Goal: Find specific page/section: Find specific page/section

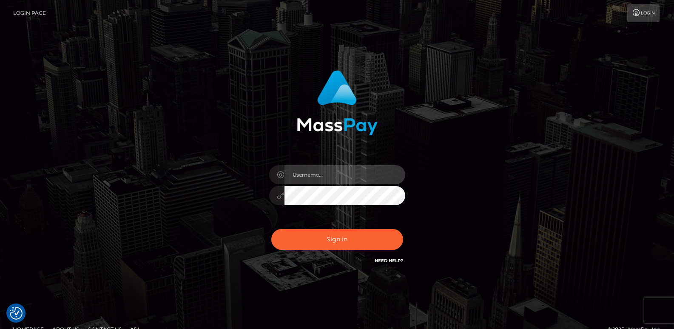
type input "[DOMAIN_NAME]"
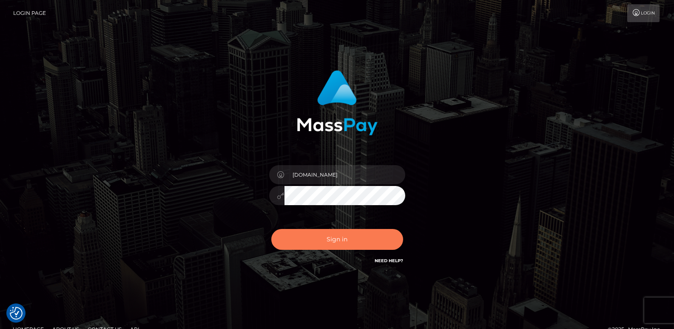
click at [302, 238] on button "Sign in" at bounding box center [337, 239] width 132 height 21
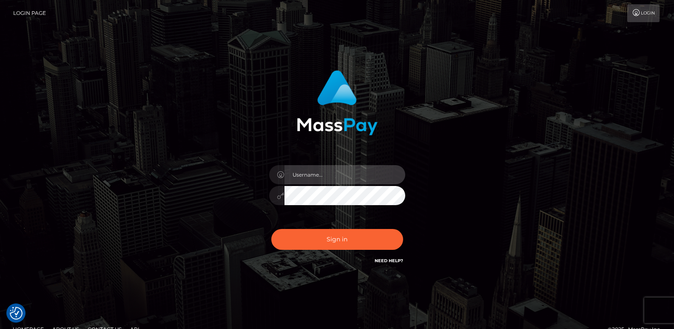
type input "ts2.es"
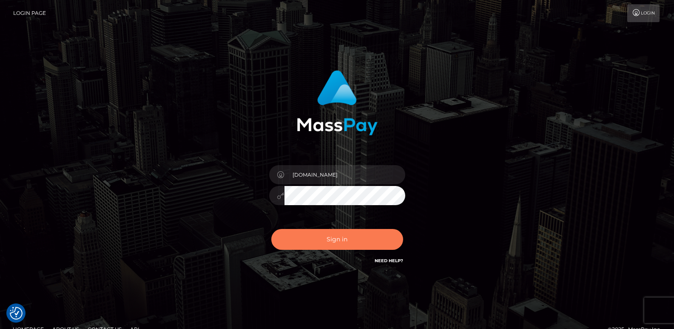
click at [302, 238] on button "Sign in" at bounding box center [337, 239] width 132 height 21
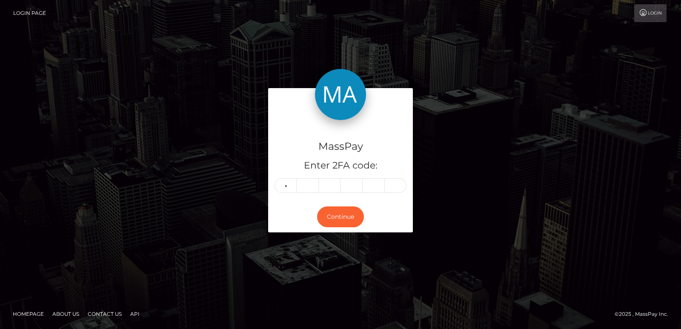
type input "9"
type input "7"
type input "4"
type input "0"
type input "8"
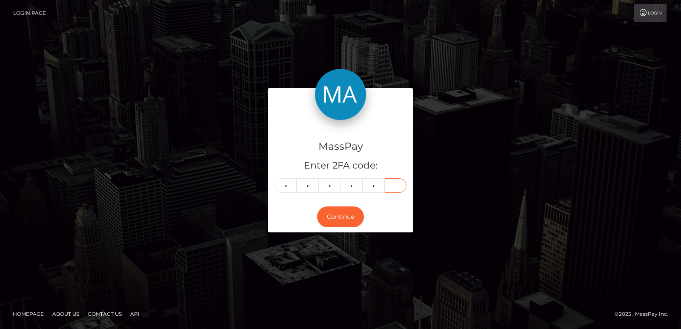
type input "1"
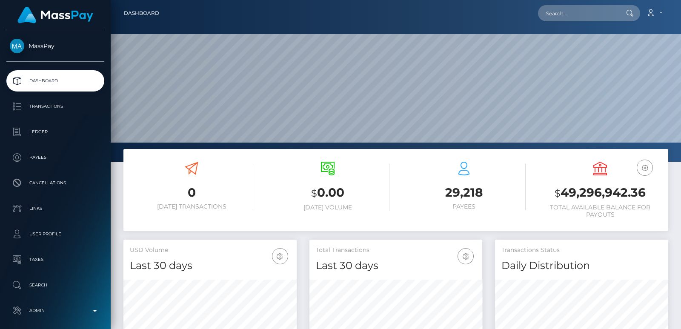
scroll to position [151, 173]
click at [567, 11] on input "text" at bounding box center [578, 13] width 80 height 16
paste input "adrianarichellesmith@gmail.com"
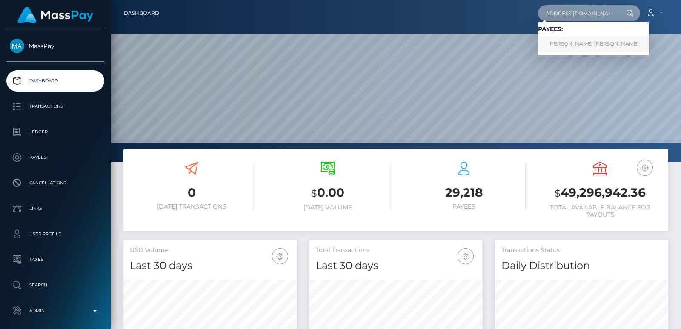
type input "adrianarichellesmith@gmail.com"
click at [585, 40] on link "ADRIANA RICHELLE SMITH" at bounding box center [593, 44] width 111 height 16
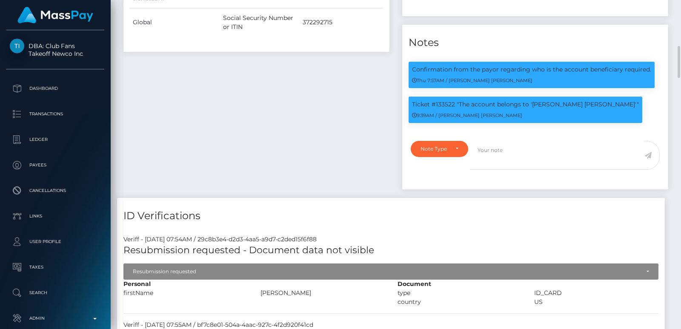
scroll to position [600, 0]
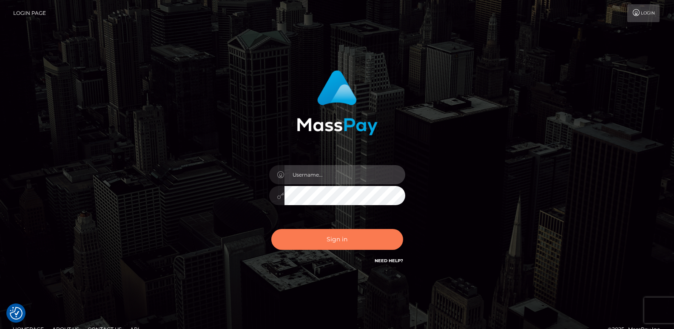
type input "[DOMAIN_NAME]"
click at [333, 233] on button "Sign in" at bounding box center [337, 239] width 132 height 21
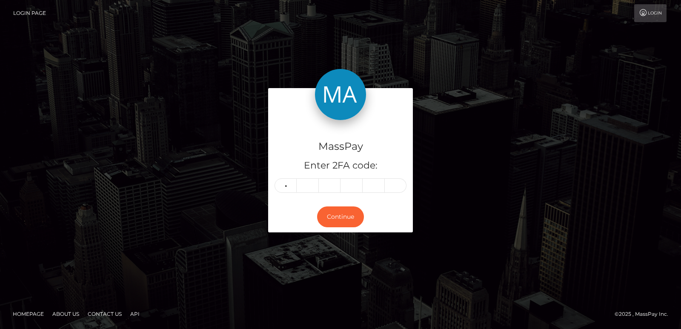
type input "3"
type input "5"
type input "8"
type input "1"
type input "9"
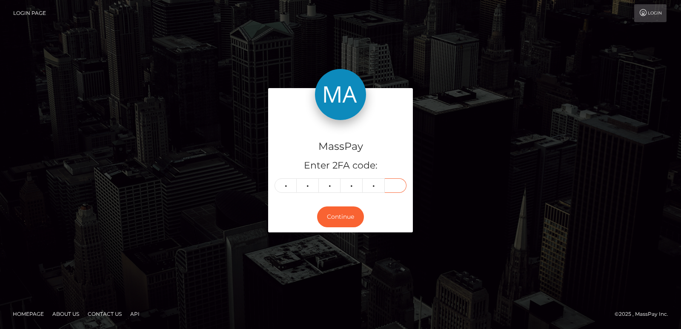
type input "9"
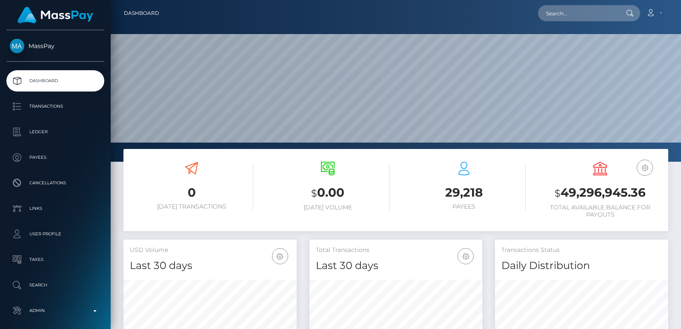
scroll to position [162, 570]
click at [564, 11] on input "text" at bounding box center [578, 13] width 80 height 16
paste input "tranmailan881@gmail.com"
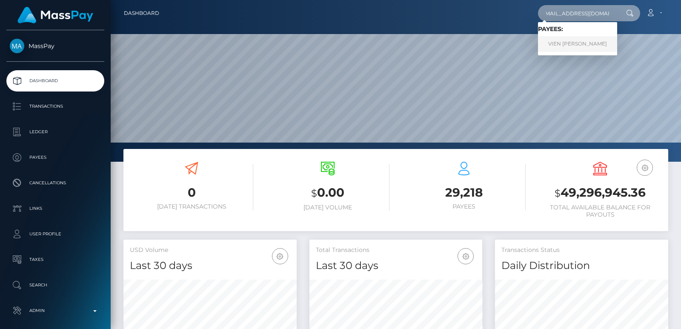
type input "tranmailan881@gmail.com"
click at [559, 43] on link "VIEN THI OANH" at bounding box center [577, 44] width 79 height 16
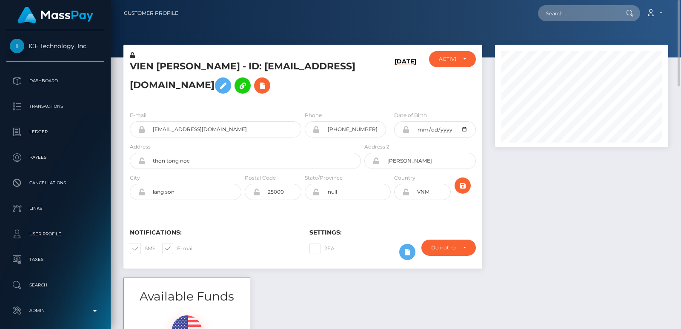
click at [137, 63] on h5 "VIEN [PERSON_NAME] - ID: [EMAIL_ADDRESS][DOMAIN_NAME]" at bounding box center [243, 79] width 226 height 38
copy h5 "VIEN"
